Goal: Feedback & Contribution: Contribute content

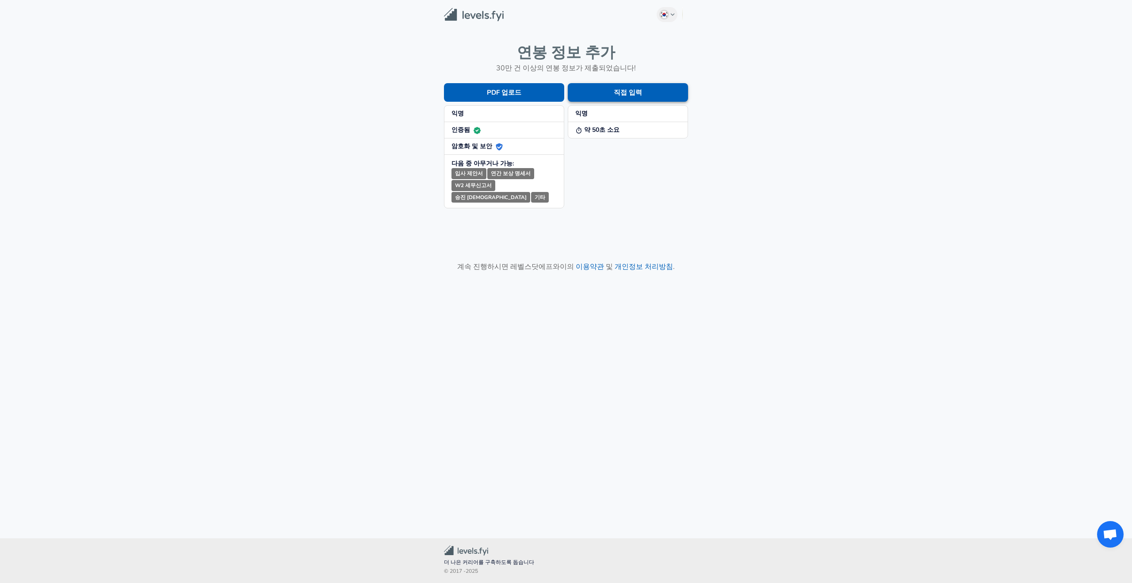
click at [610, 99] on button "직접 입력" at bounding box center [628, 92] width 120 height 19
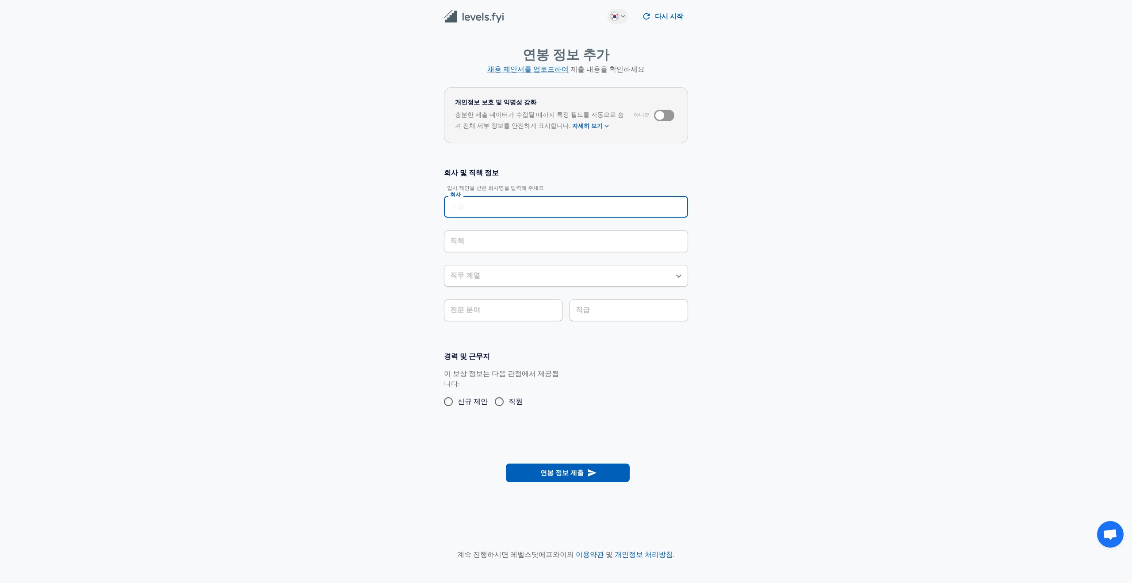
scroll to position [9, 0]
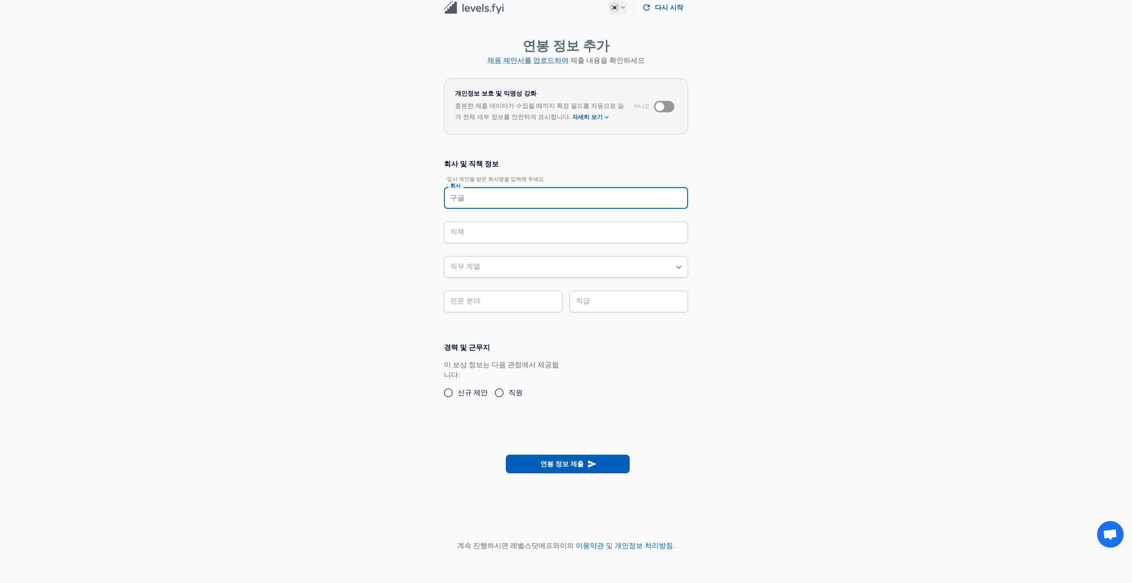
click at [523, 203] on input "회사" at bounding box center [566, 198] width 236 height 14
type input "ㅡ"
click at [508, 225] on li "MOLOCO" at bounding box center [566, 218] width 244 height 13
type input "MOLOCO"
click at [504, 234] on div "회사 및 직책 정보 입사 제안을 받은 회사명을 입력해 주세요 회사 MOLOCO 회사 직책 직책 직무 계열 직무 계열 전문 분야 전문 분야 직급…" at bounding box center [565, 239] width 265 height 160
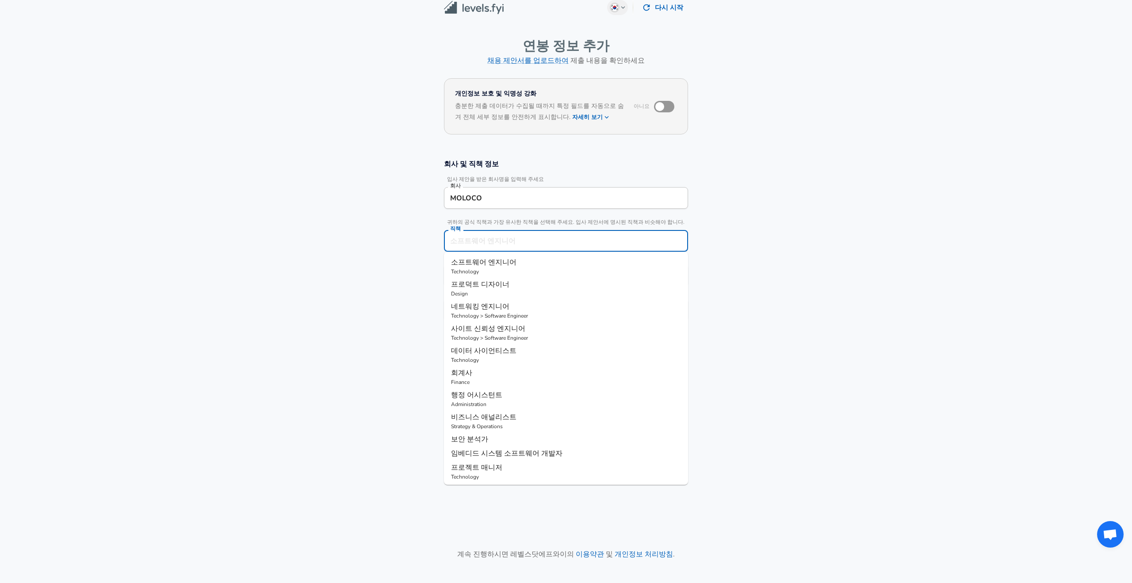
scroll to position [27, 0]
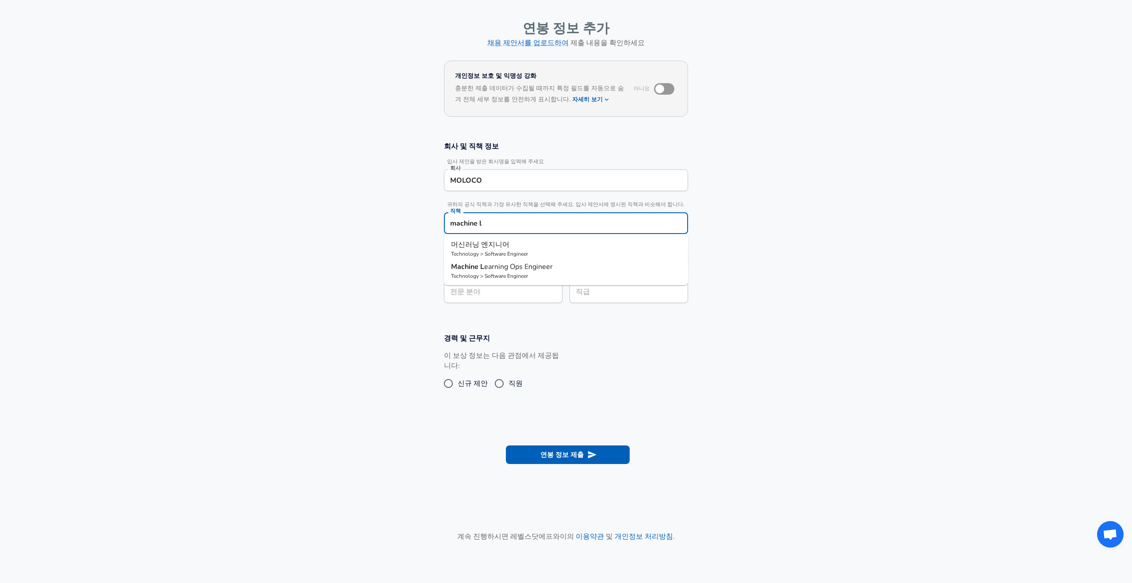
click at [502, 252] on p "Technology > Software Engineer" at bounding box center [566, 254] width 230 height 8
type input "머신러닝 엔지니어"
type input "ML / AI"
type input "소프트웨어 엔지니어"
type input "머신러닝 엔지니어"
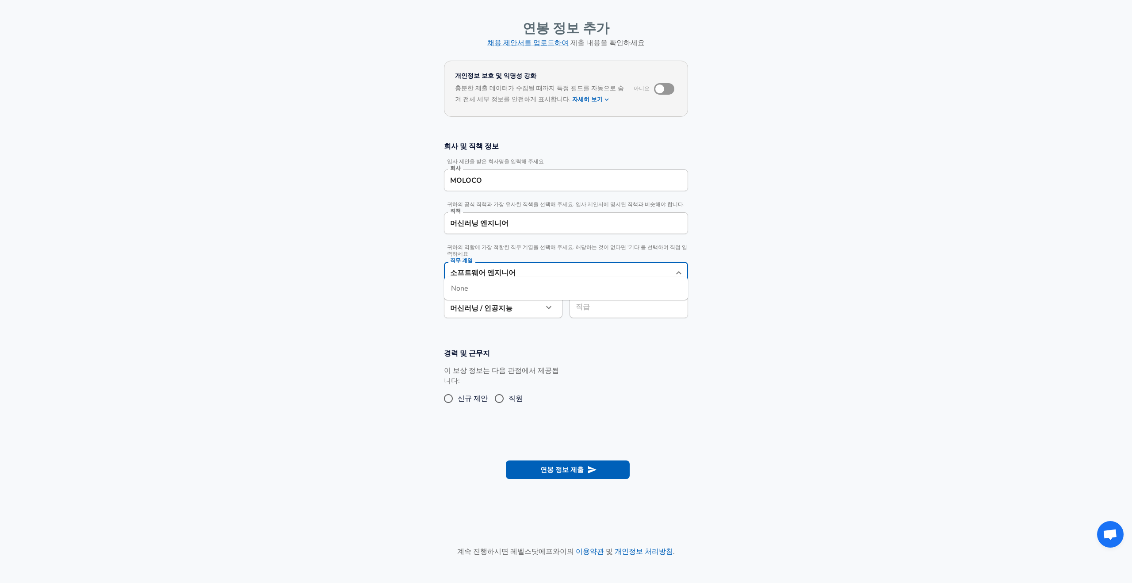
click at [502, 266] on input "소프트웨어 엔지니어" at bounding box center [559, 273] width 223 height 14
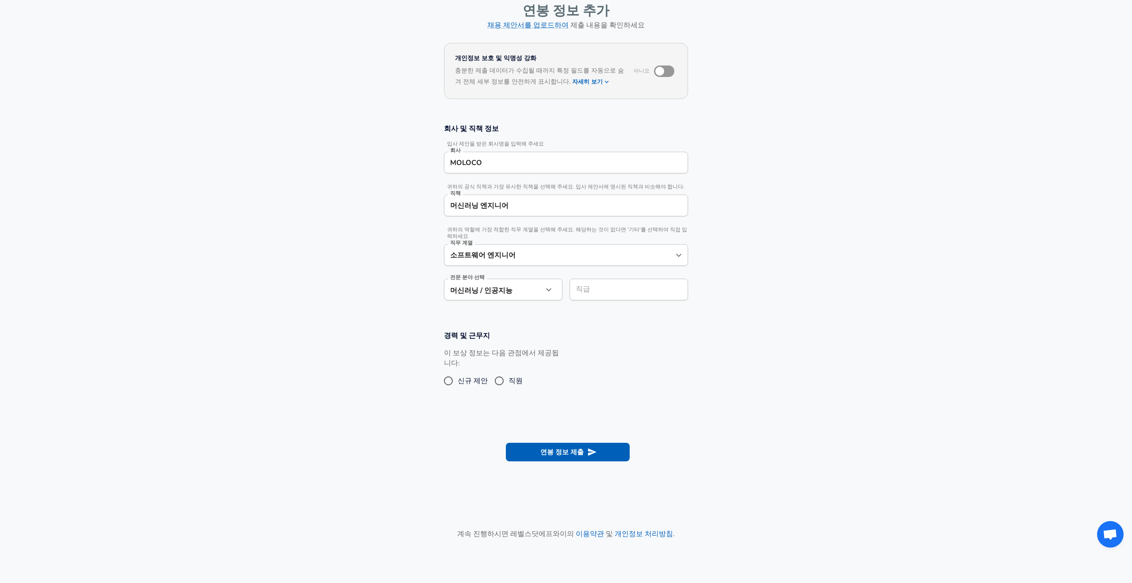
click at [385, 255] on section "회사 및 직책 정보 입사 제안을 받은 회사명을 입력해 주세요 회사 MOLOCO 회사 귀하의 공식 직책과 가장 유사한 직책을 선택해 주세요. 입…" at bounding box center [566, 216] width 1132 height 207
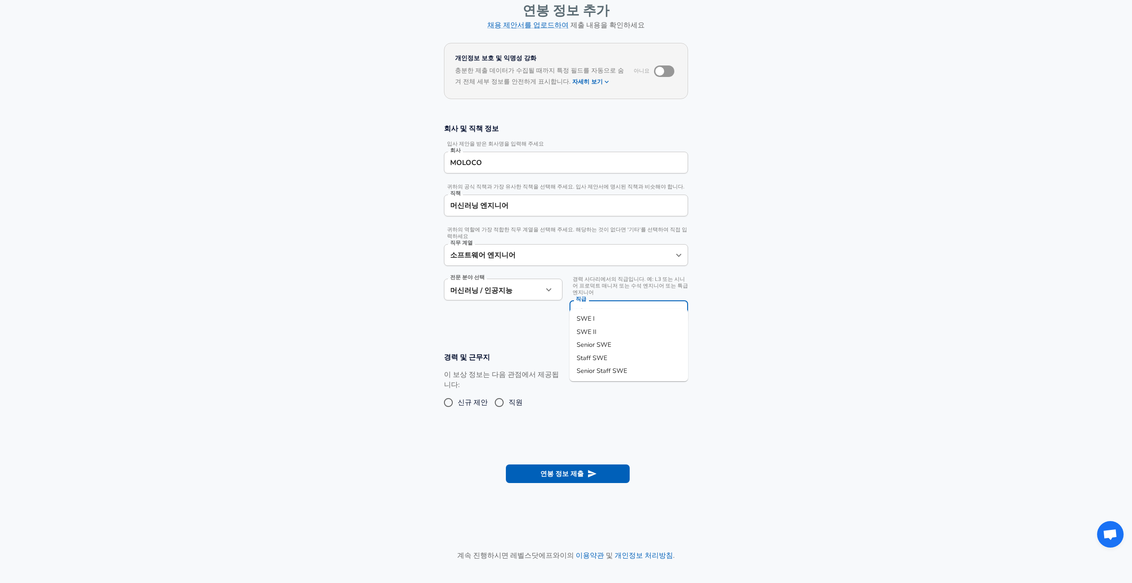
click at [616, 300] on div "직급" at bounding box center [628, 311] width 118 height 22
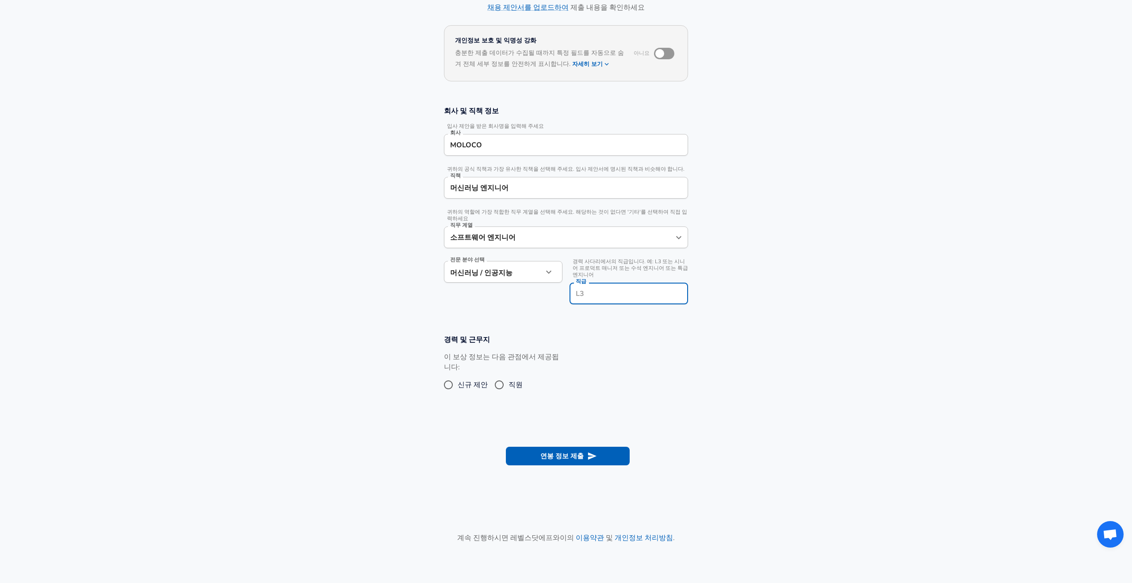
click at [616, 286] on input "직급" at bounding box center [628, 293] width 111 height 14
click at [615, 315] on li "SWE II" at bounding box center [628, 314] width 118 height 13
type input "SWE II"
click at [358, 324] on section "경력 및 근무지 이 보상 정보는 다음 관점에서 제공됩니다: 신규 제안 직원" at bounding box center [566, 368] width 1132 height 88
click at [501, 377] on input "직원" at bounding box center [499, 384] width 19 height 14
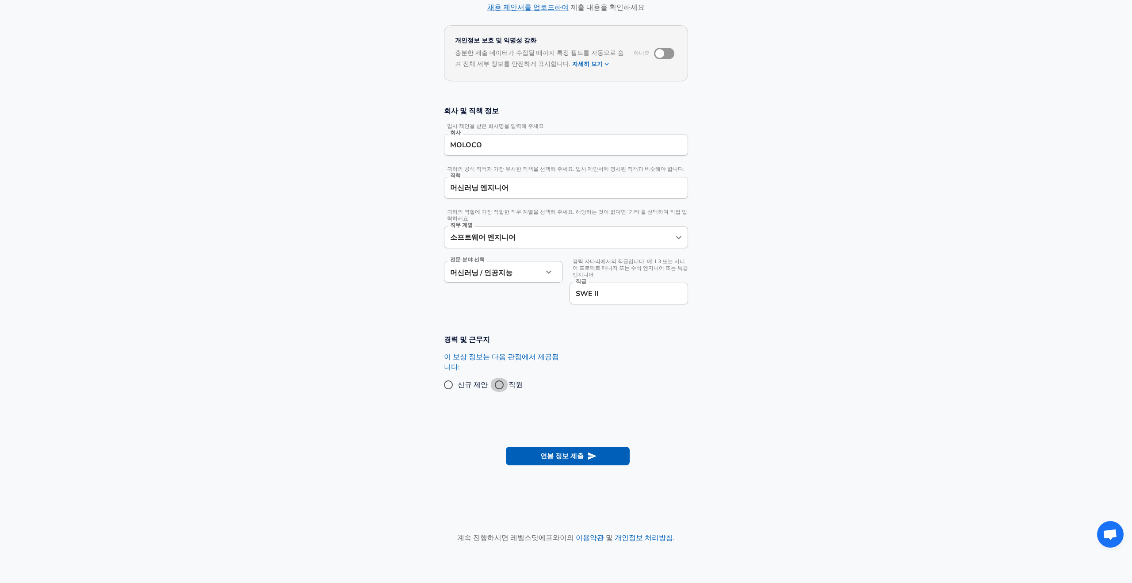
radio input "true"
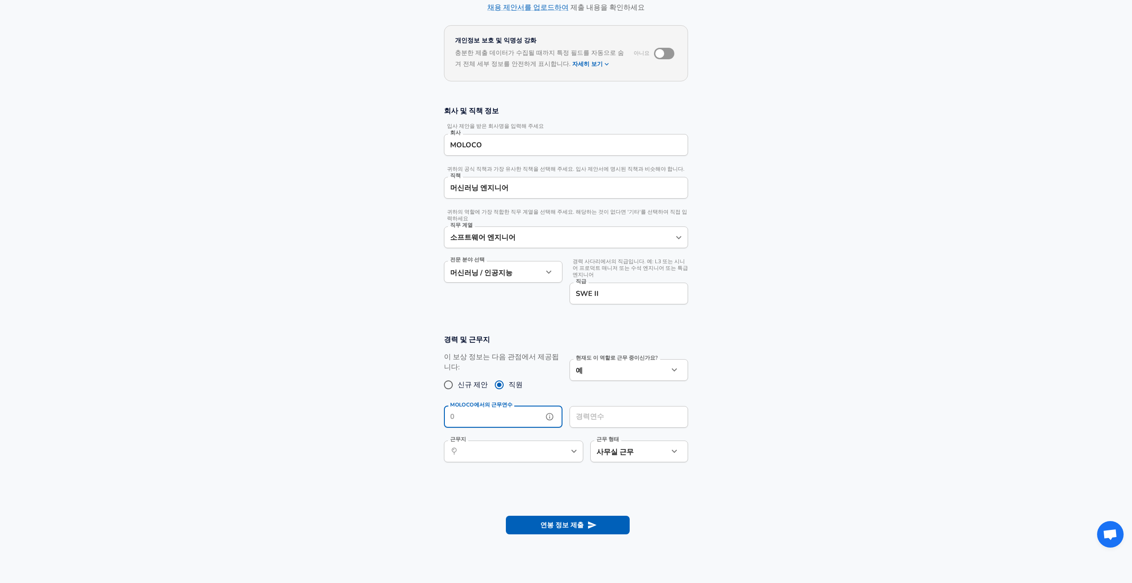
click at [536, 406] on input "MOLOCO에서의 근무연수" at bounding box center [493, 417] width 99 height 22
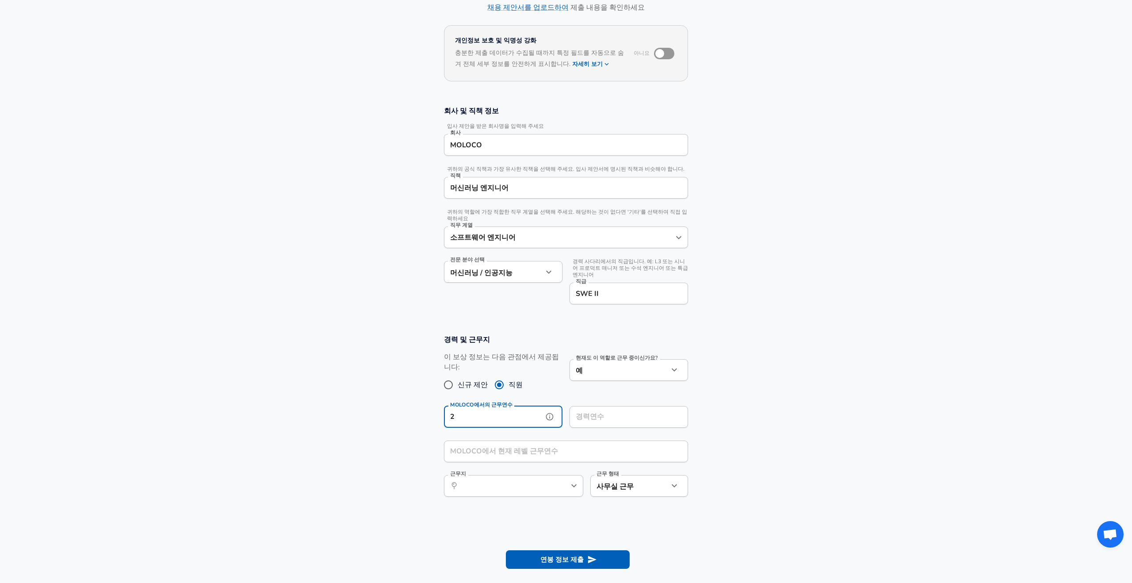
type input "2"
click at [593, 406] on input "경력연수" at bounding box center [618, 417] width 99 height 22
type input "6"
type input "5"
click at [557, 440] on input "MOLOCO에서 현재 레벨 근무연수" at bounding box center [556, 451] width 225 height 22
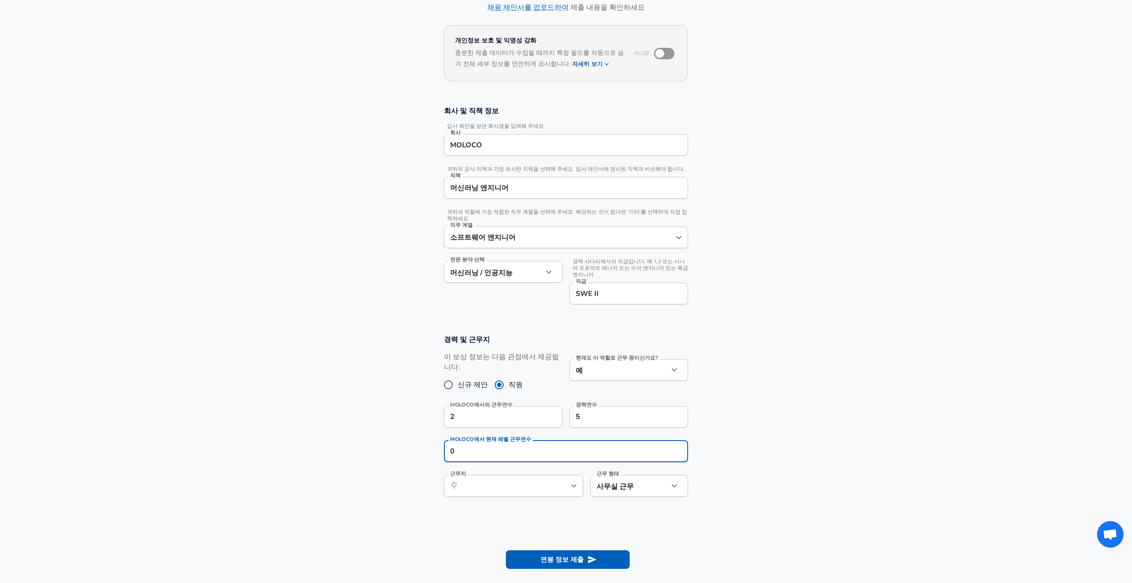
click at [788, 414] on section "경력 및 근무지 이 보상 정보는 다음 관점에서 제공됩니다: 신규 제안 직원 현재도 이 역할로 근무 중이신가요? 예 yes 현재도 이 역할로 근…" at bounding box center [566, 420] width 1132 height 192
click at [681, 444] on button "help" at bounding box center [674, 450] width 13 height 13
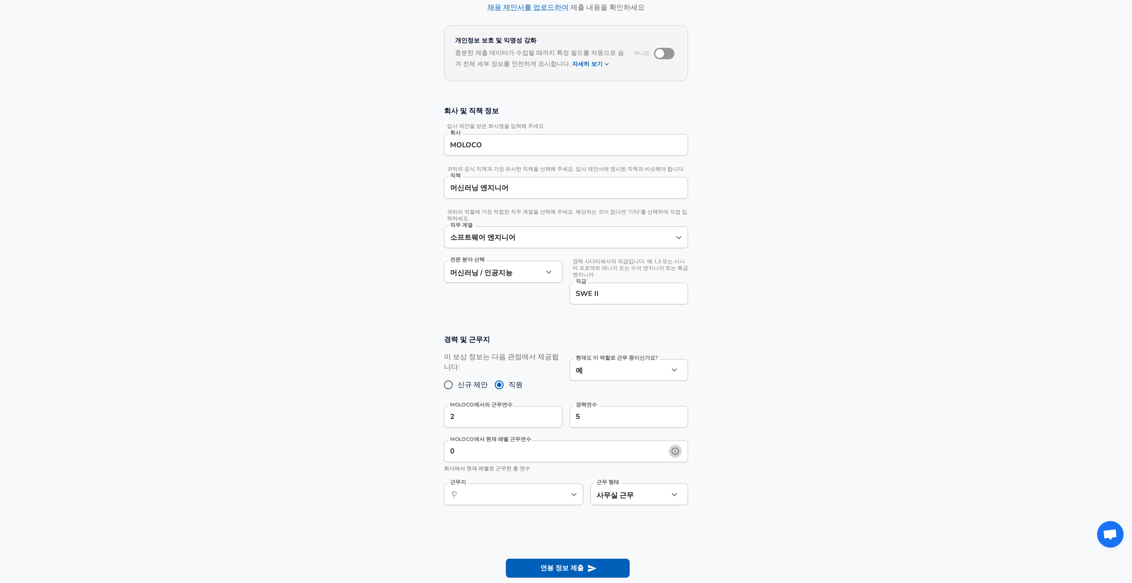
click at [676, 446] on icon "help" at bounding box center [675, 450] width 9 height 9
click at [650, 440] on input "0" at bounding box center [556, 451] width 225 height 22
click at [747, 428] on section "경력 및 근무지 이 보상 정보는 다음 관점에서 제공됩니다: 신규 제안 직원 현재도 이 역할로 근무 중이신가요? 예 yes 현재도 이 역할로 근…" at bounding box center [566, 424] width 1132 height 201
type input "0"
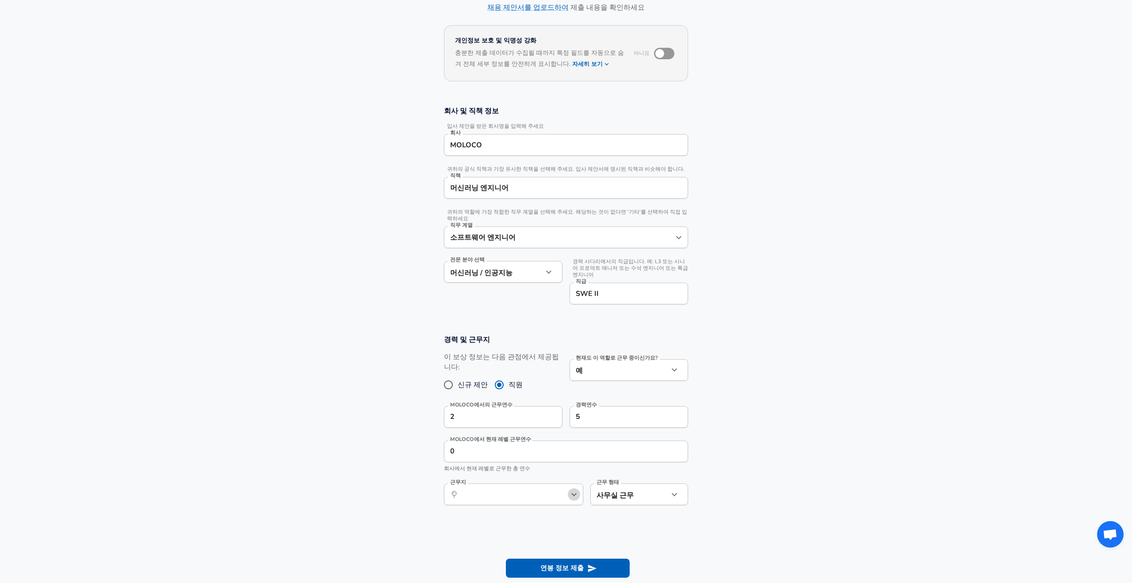
click at [577, 489] on icon "Open" at bounding box center [573, 494] width 11 height 11
click at [521, 493] on li "[GEOGRAPHIC_DATA] , KG, [GEOGRAPHIC_DATA], [GEOGRAPHIC_DATA]" at bounding box center [513, 501] width 139 height 32
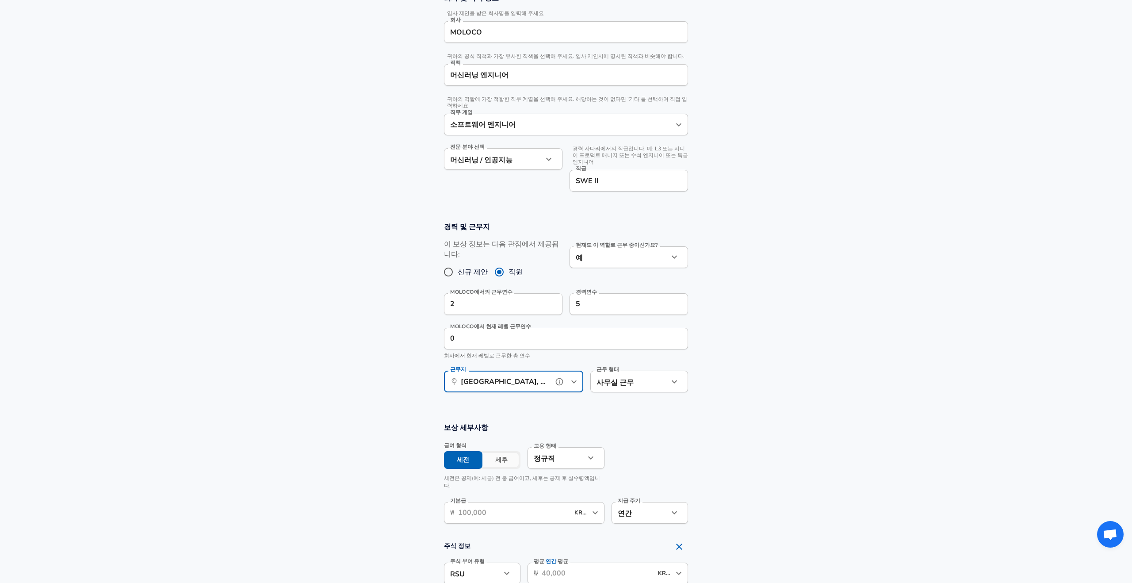
scroll to position [274, 0]
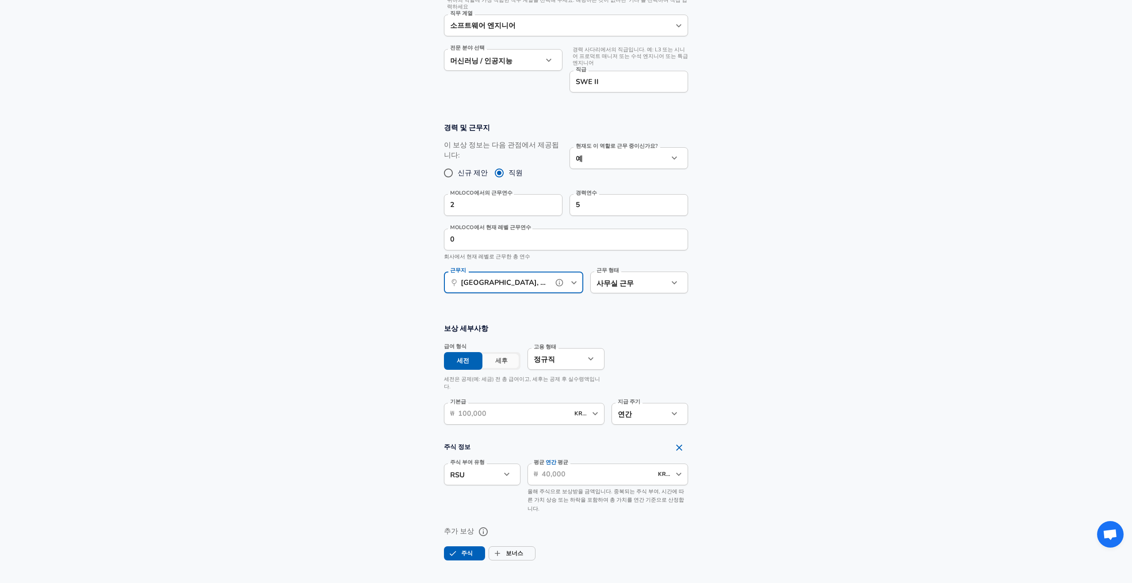
type input "[GEOGRAPHIC_DATA], KG, [GEOGRAPHIC_DATA], [GEOGRAPHIC_DATA]"
click at [557, 403] on input "기본급" at bounding box center [513, 414] width 111 height 22
type input "1"
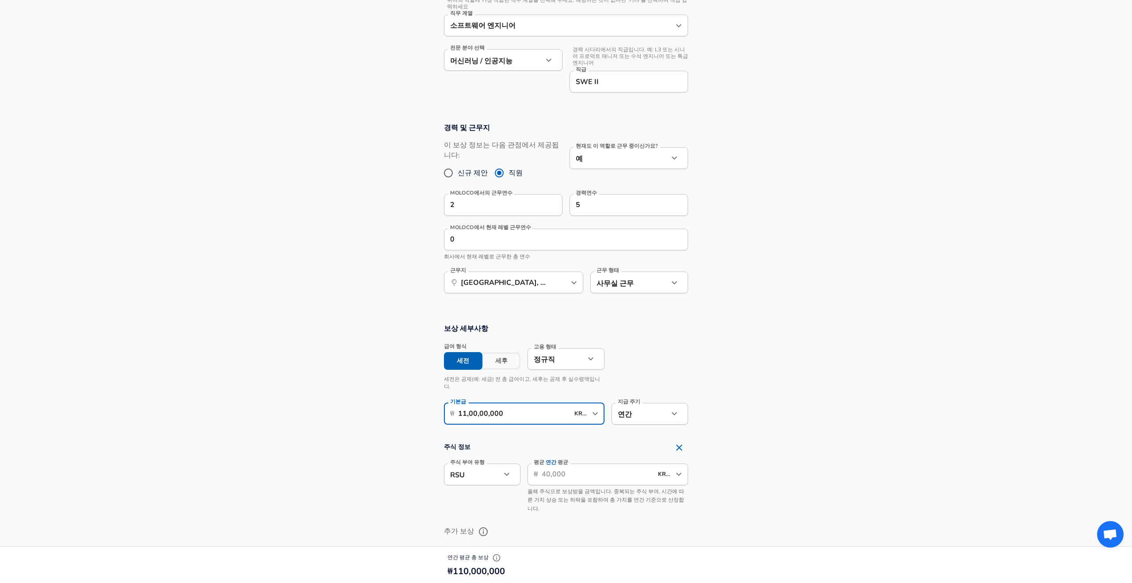
type input "11,00,00,000"
click at [754, 362] on section "보상 세부사항 급여 형식 세전 세후 고용 형태 정규직 full_time 고용 형태 세전은 공제(예: 세금) 전 총 급여이고, 세후는 공제 후 …" at bounding box center [566, 376] width 1132 height 107
click at [558, 463] on input "평균 연간 평균" at bounding box center [596, 474] width 111 height 22
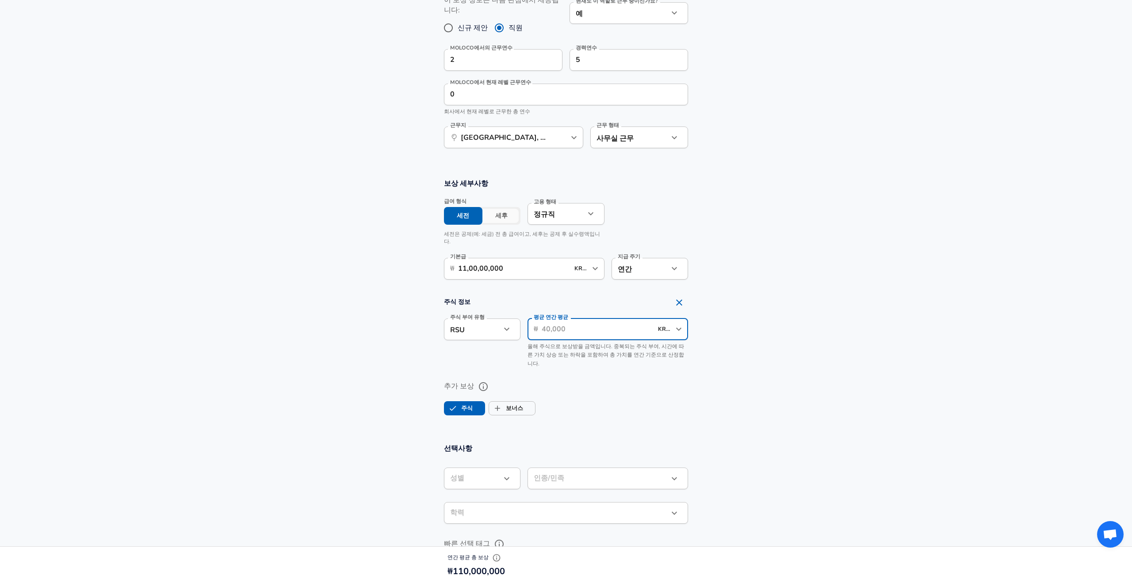
scroll to position [421, 0]
type input "5,00,00,000"
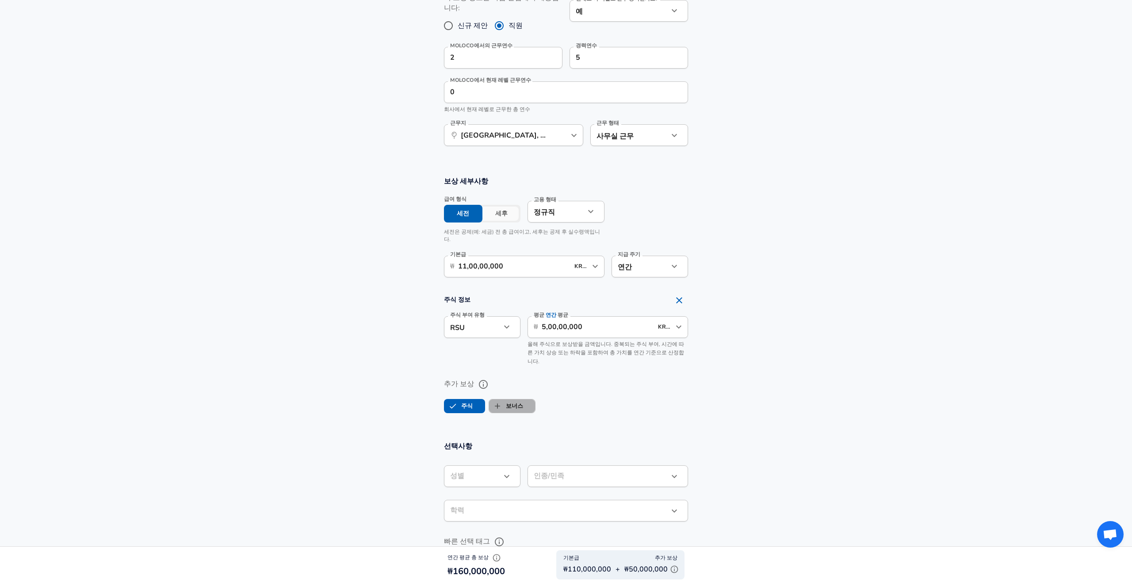
click at [512, 397] on label "보너스" at bounding box center [506, 405] width 34 height 17
checkbox input "true"
click at [509, 403] on input "연간 평균 보너스" at bounding box center [555, 414] width 194 height 22
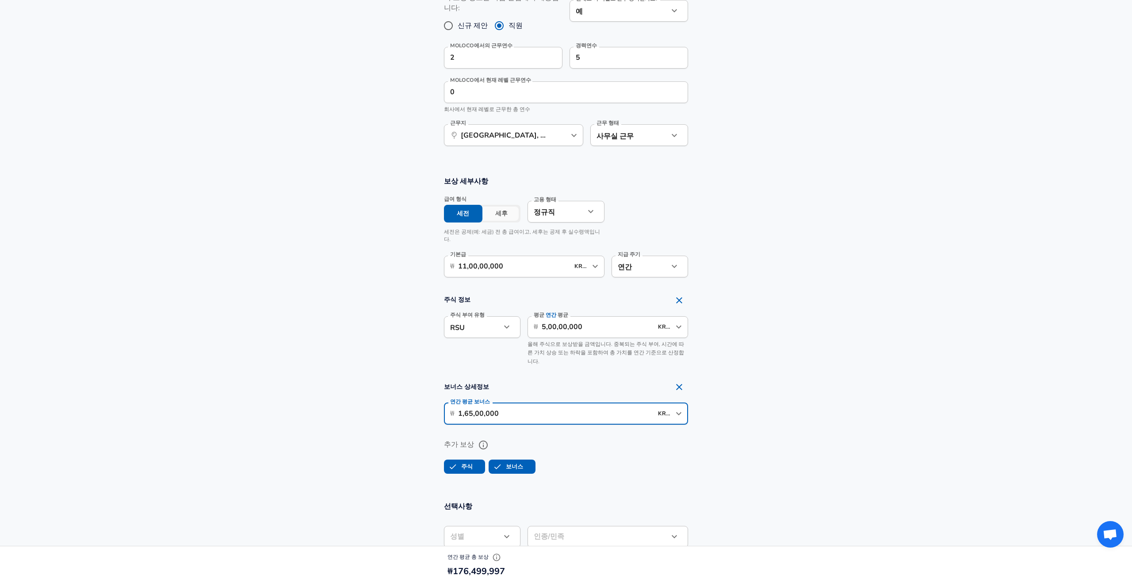
type input "1,65,00,000"
click at [735, 430] on section "추가 보상 주식 보너스" at bounding box center [566, 453] width 1132 height 47
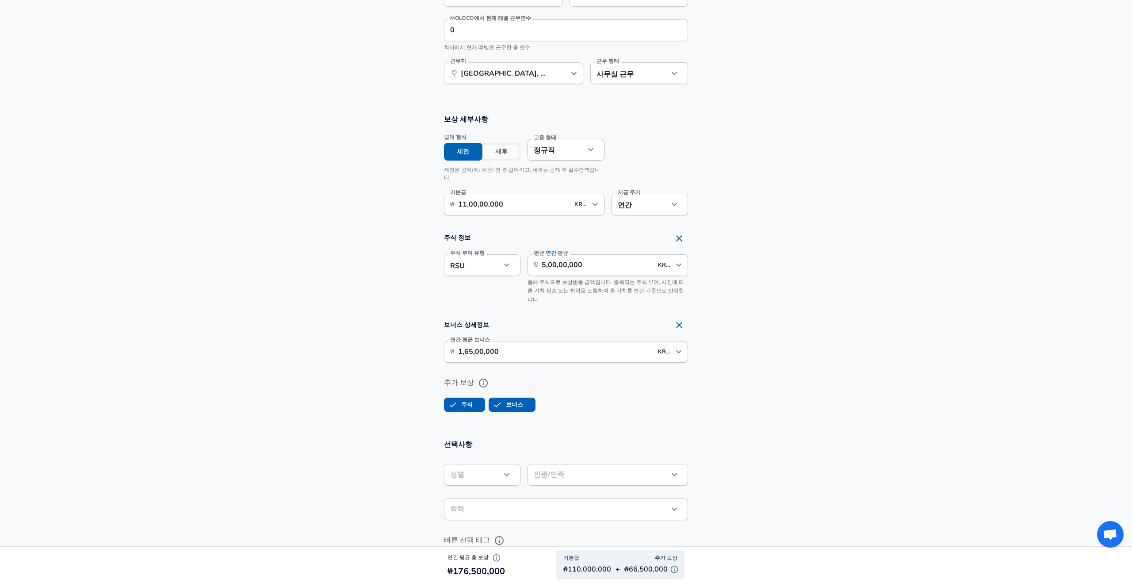
scroll to position [484, 0]
click at [555, 252] on input "5,00,00,000" at bounding box center [596, 263] width 111 height 22
click at [722, 366] on section "추가 보상 주식 보너스" at bounding box center [566, 389] width 1132 height 47
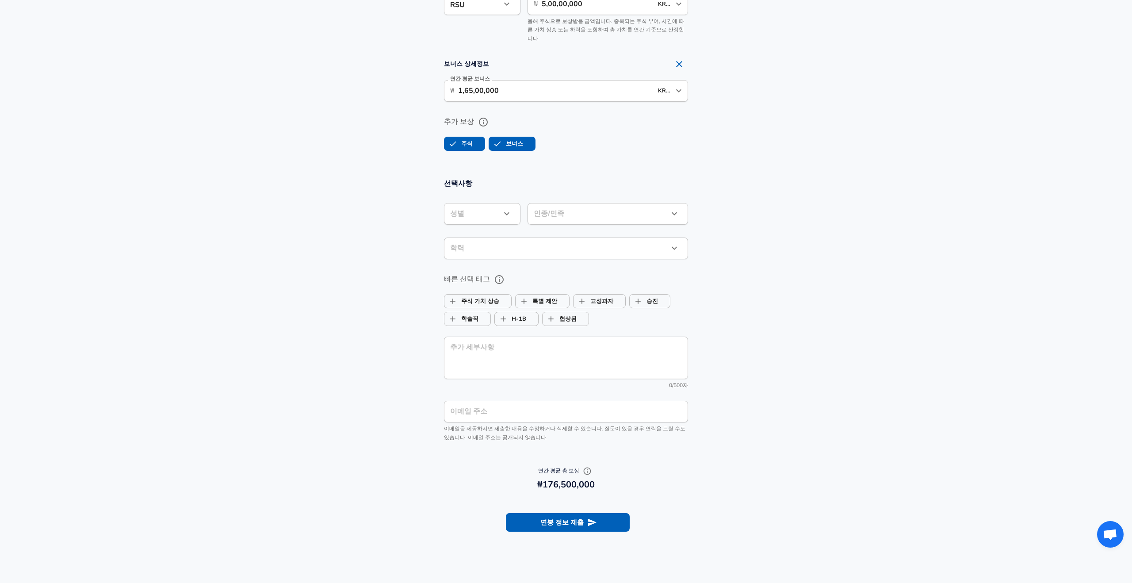
scroll to position [808, 0]
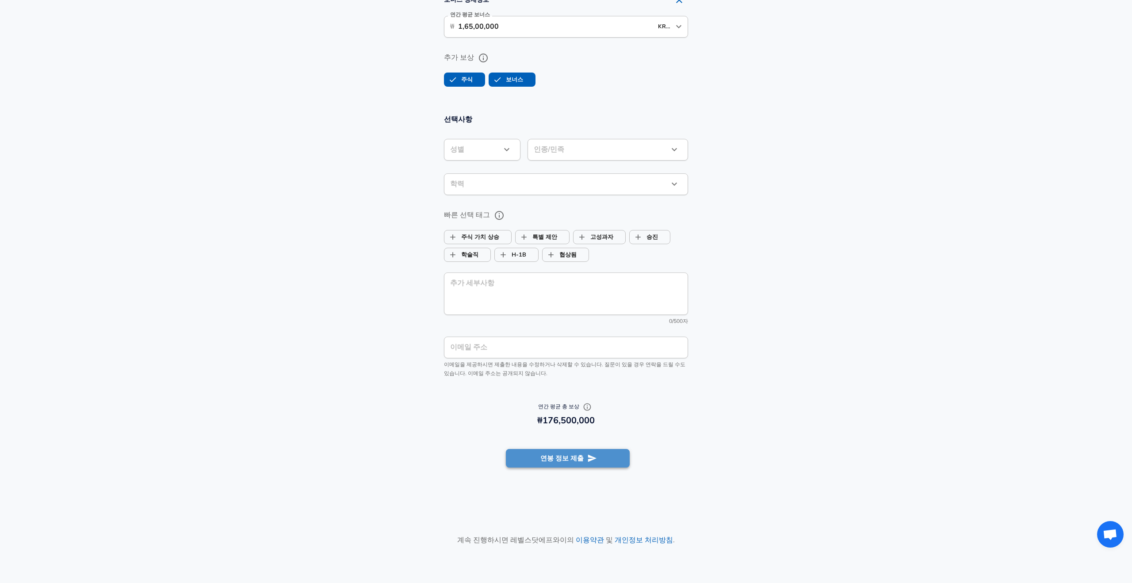
click at [602, 449] on button "연봉 정보 제출" at bounding box center [568, 458] width 124 height 19
